Goal: Task Accomplishment & Management: Use online tool/utility

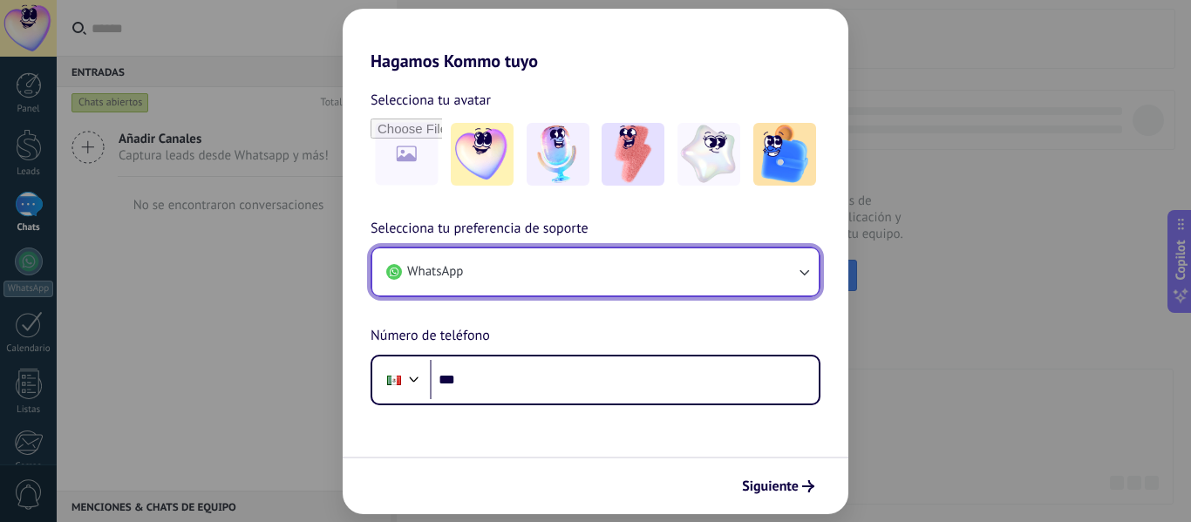
click at [561, 283] on button "WhatsApp" at bounding box center [595, 271] width 446 height 47
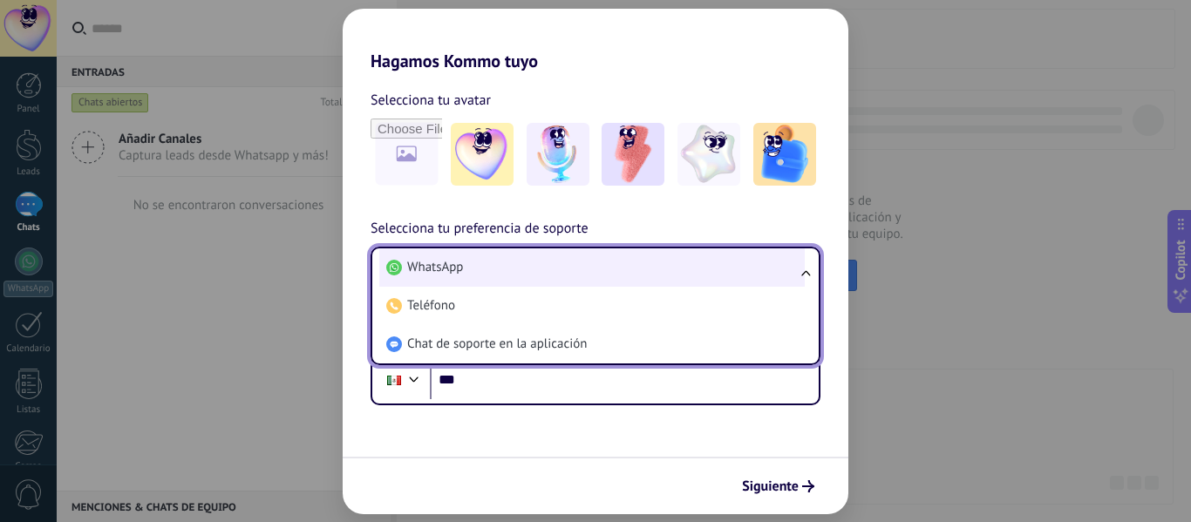
click at [560, 279] on li "WhatsApp" at bounding box center [591, 267] width 425 height 38
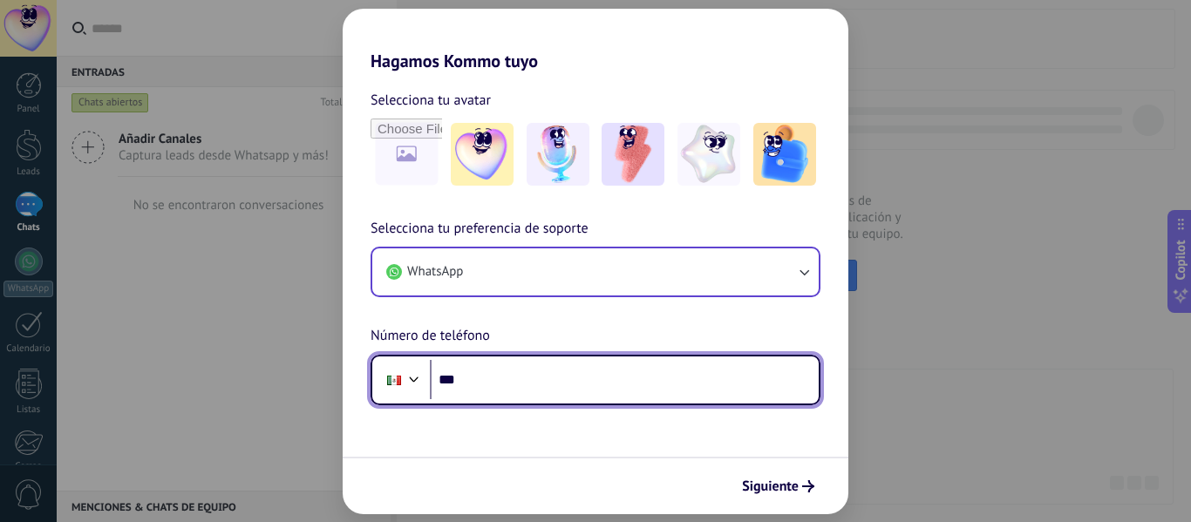
click at [621, 383] on input "***" at bounding box center [624, 380] width 389 height 40
type input "**********"
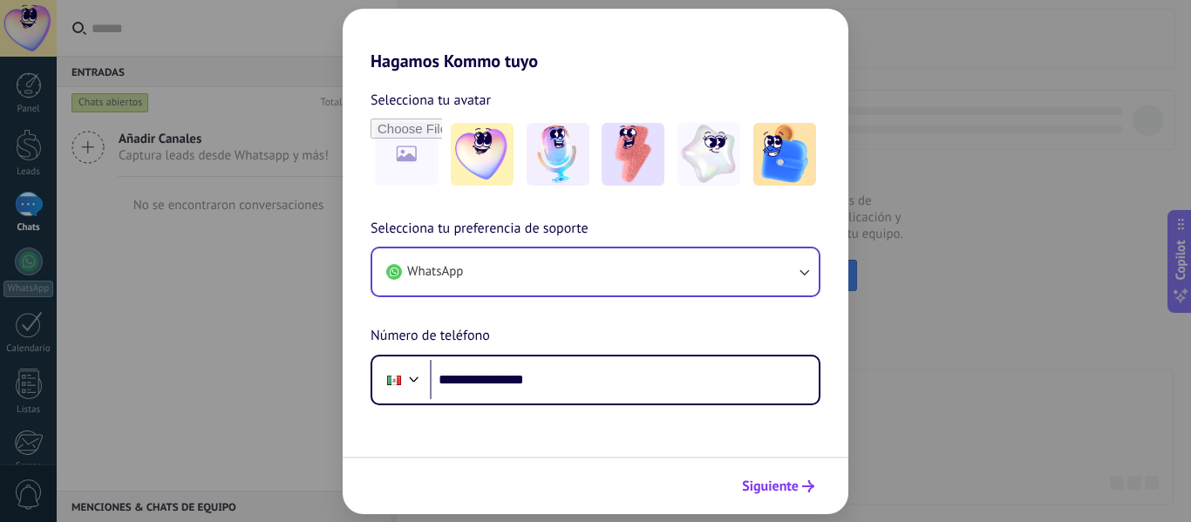
click at [780, 486] on span "Siguiente" at bounding box center [770, 486] width 57 height 12
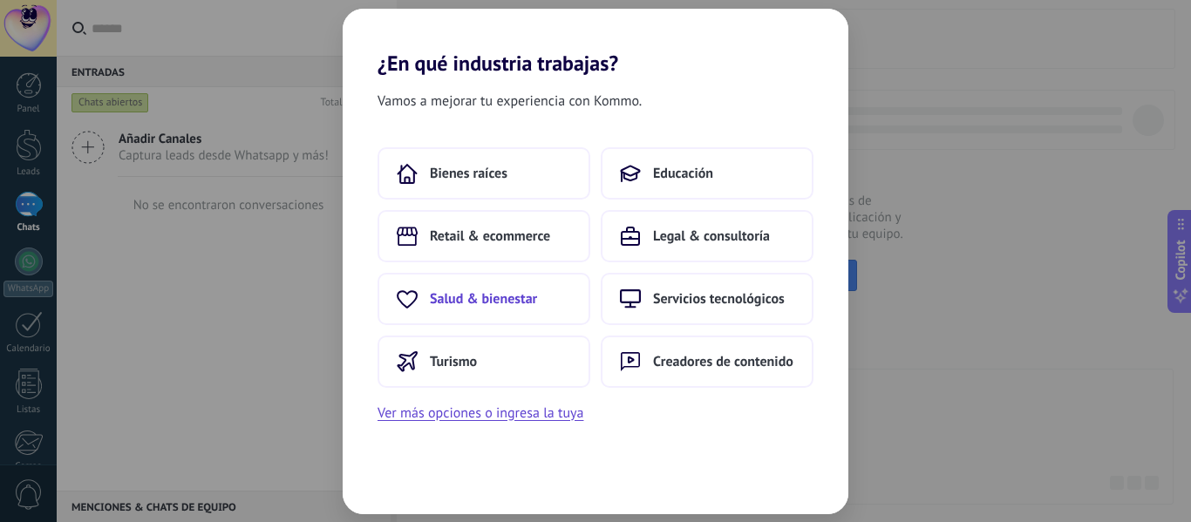
click at [512, 307] on span "Salud & bienestar" at bounding box center [483, 298] width 107 height 17
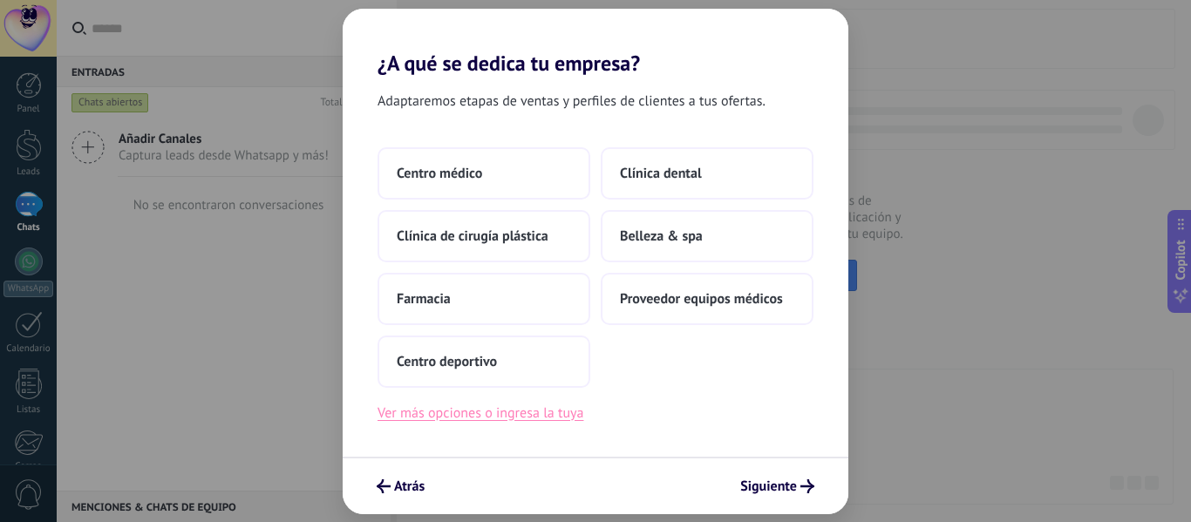
click at [495, 414] on button "Ver más opciones o ingresa la tuya" at bounding box center [481, 413] width 206 height 23
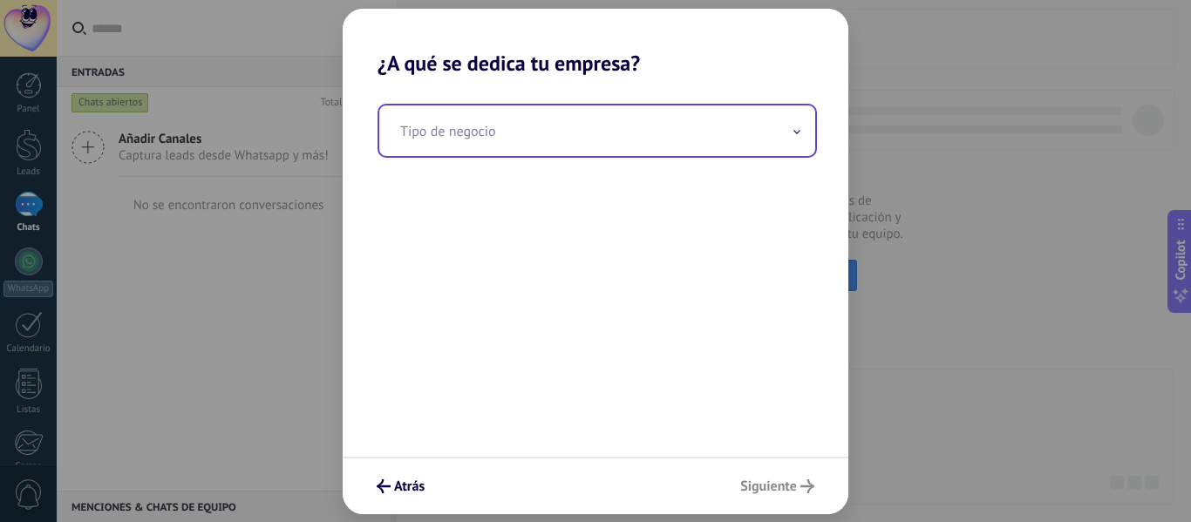
click at [487, 144] on input "text" at bounding box center [597, 130] width 436 height 51
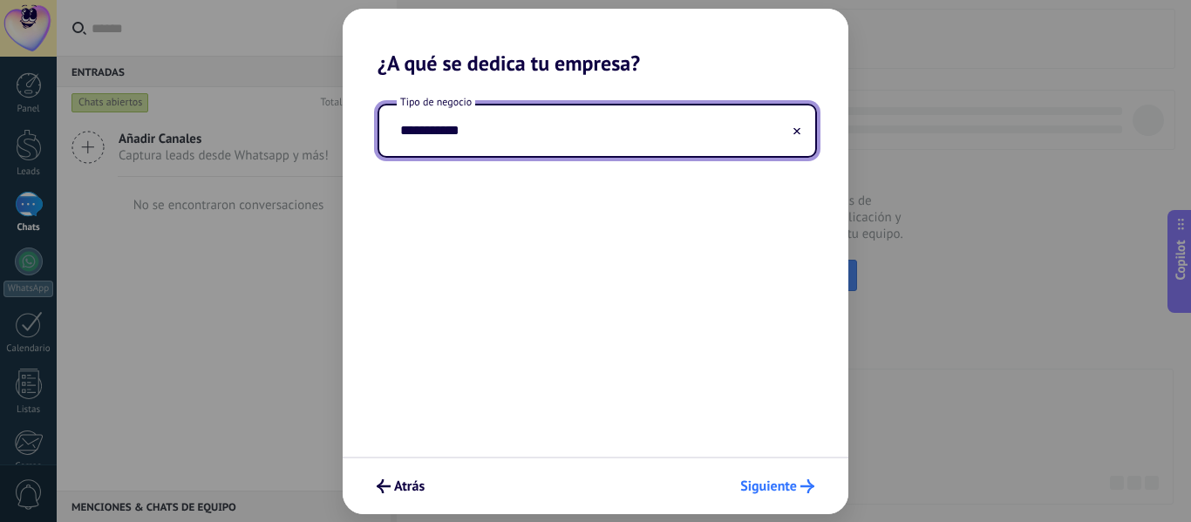
type input "**********"
click at [761, 487] on span "Siguiente" at bounding box center [768, 486] width 57 height 12
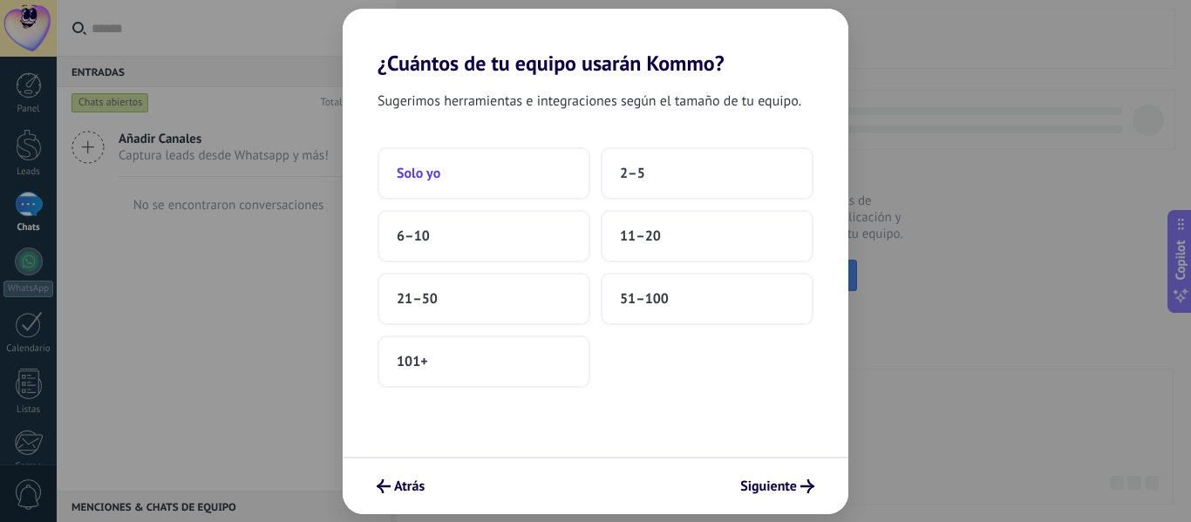
click at [464, 185] on button "Solo yo" at bounding box center [484, 173] width 213 height 52
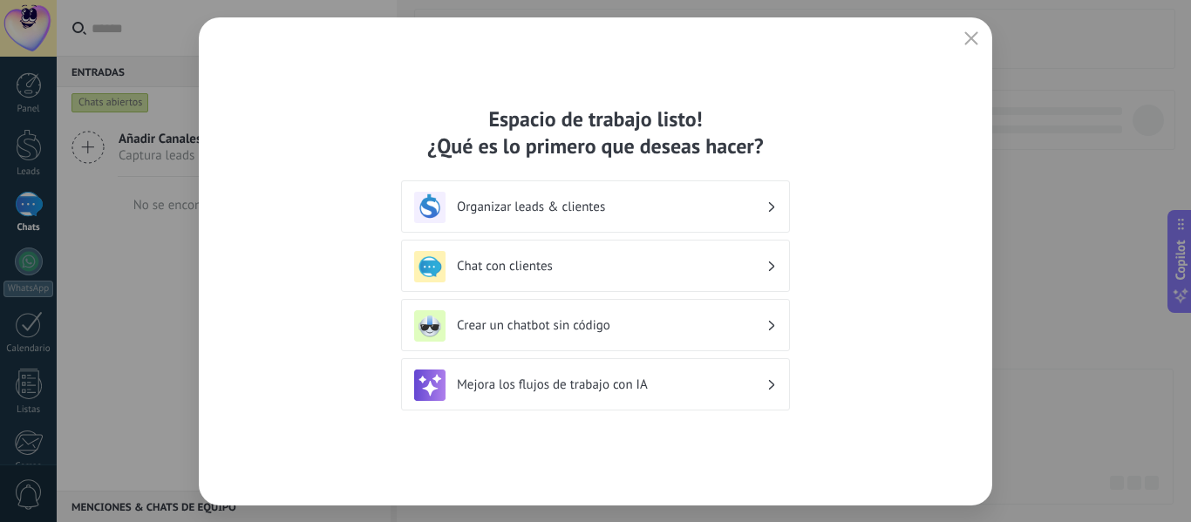
click at [762, 214] on h3 "Organizar leads & clientes" at bounding box center [611, 207] width 309 height 17
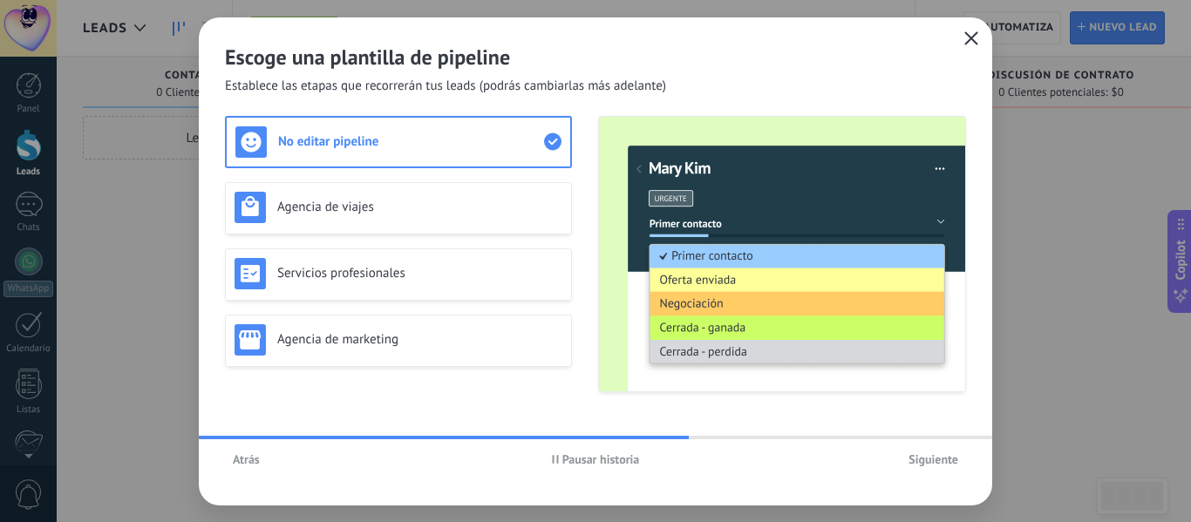
click at [974, 37] on icon "button" at bounding box center [971, 38] width 14 height 14
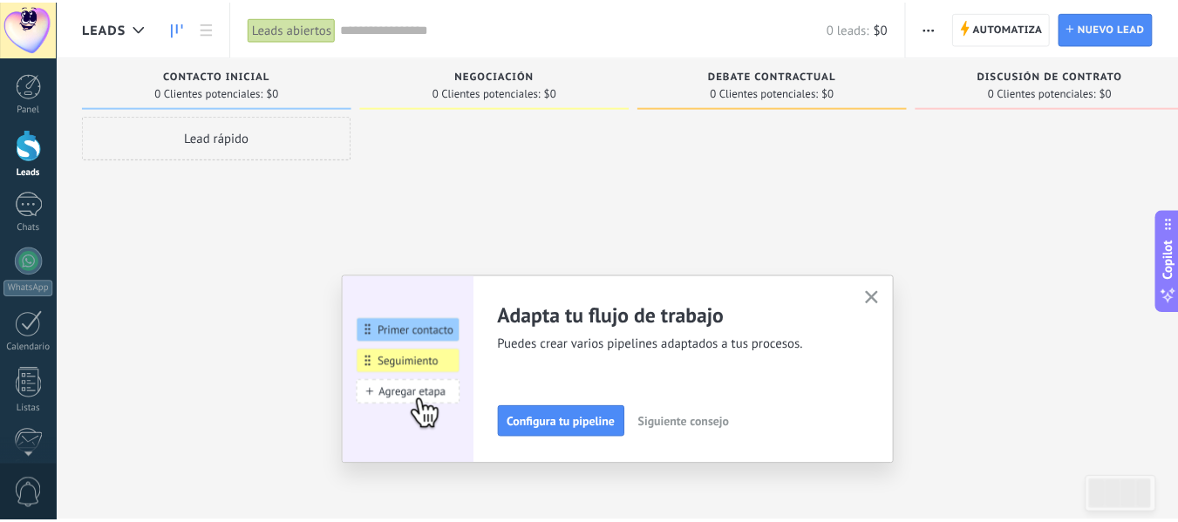
scroll to position [203, 0]
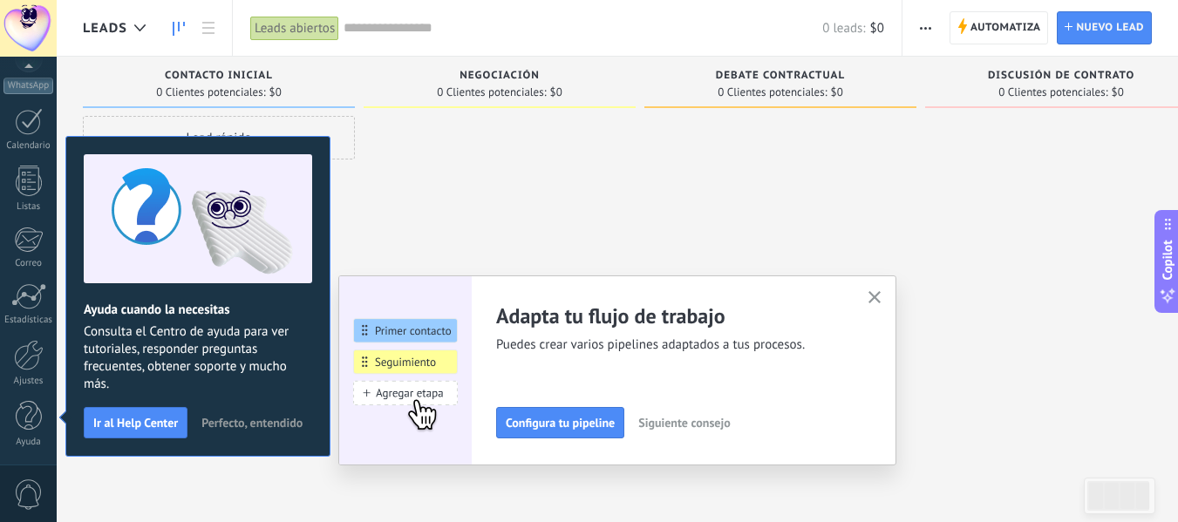
click at [881, 301] on icon "button" at bounding box center [874, 297] width 13 height 13
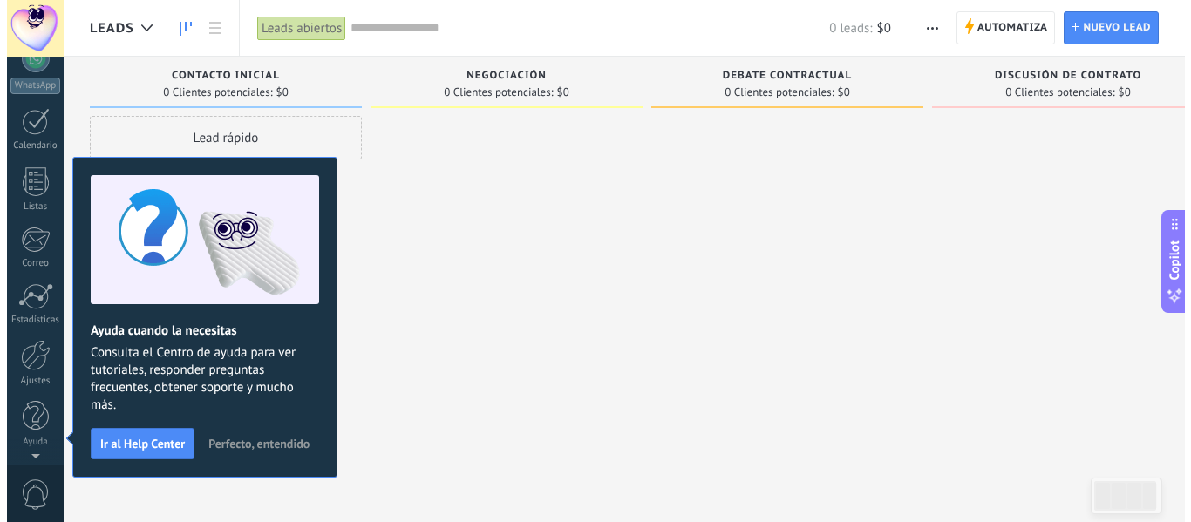
scroll to position [0, 0]
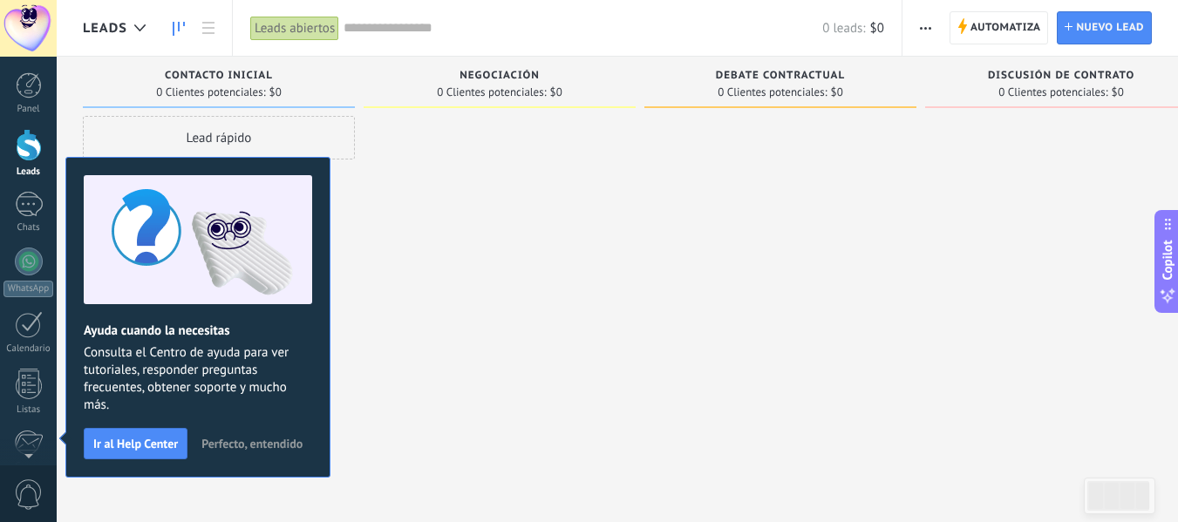
click at [26, 153] on div at bounding box center [29, 145] width 26 height 32
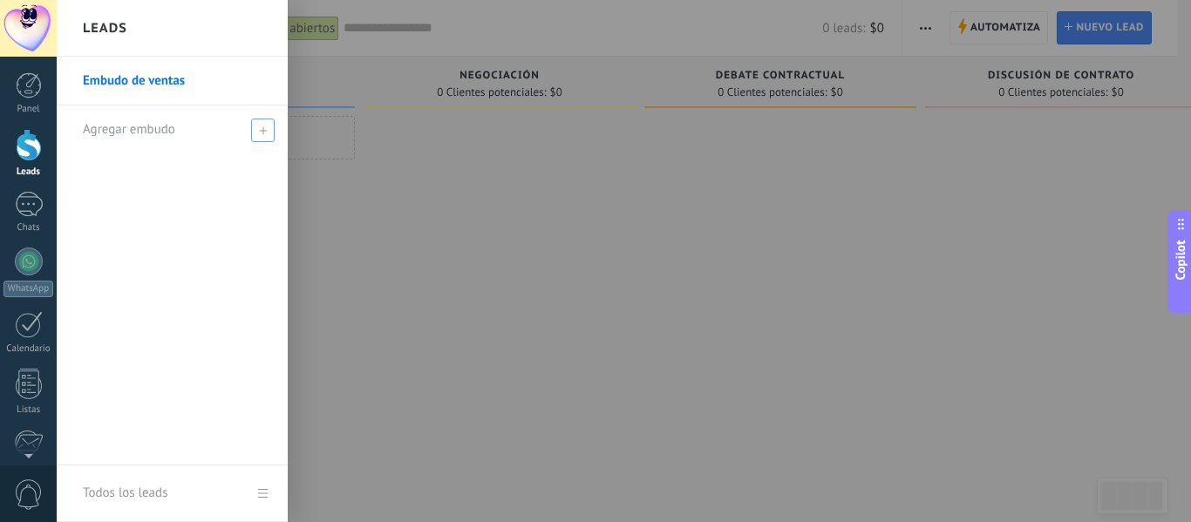
click at [262, 132] on use at bounding box center [263, 130] width 8 height 8
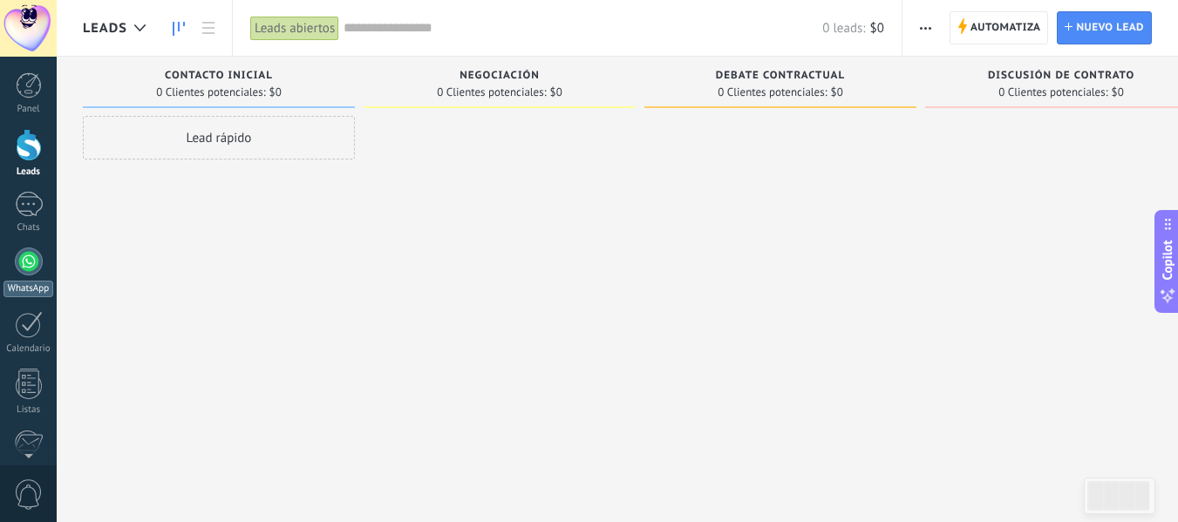
click at [20, 257] on div at bounding box center [29, 262] width 28 height 28
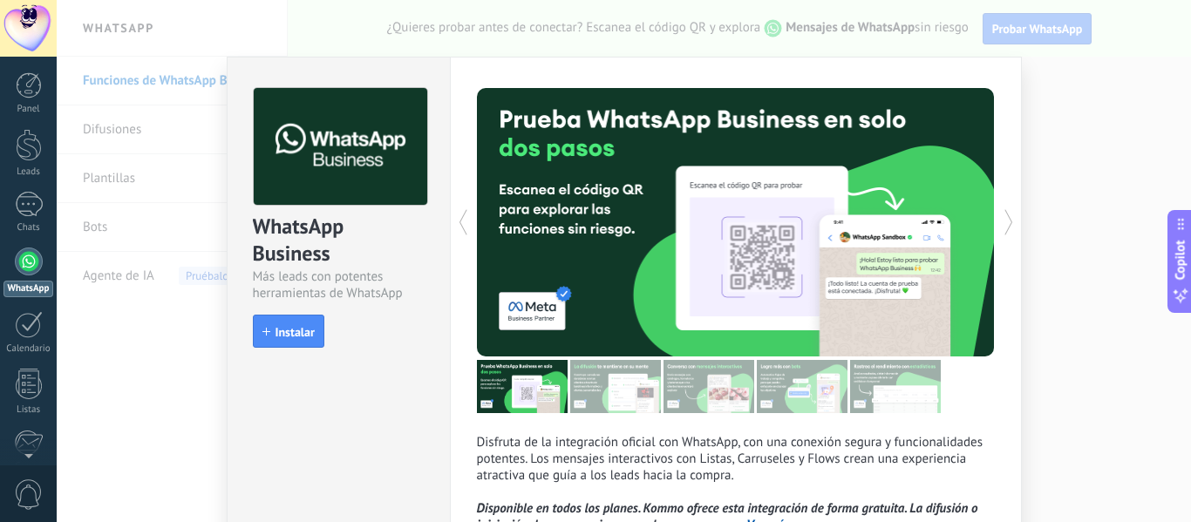
click at [1127, 159] on div "WhatsApp Business Más leads con potentes herramientas de WhatsApp install Insta…" at bounding box center [624, 261] width 1134 height 522
